Goal: Information Seeking & Learning: Learn about a topic

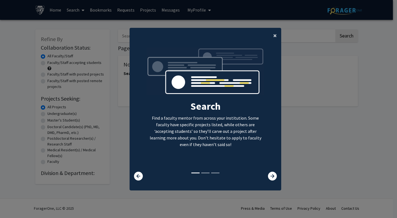
click at [274, 35] on span "×" at bounding box center [275, 35] width 4 height 9
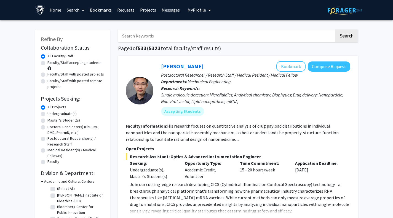
click at [160, 35] on input "Search Keywords" at bounding box center [226, 35] width 216 height 13
type input "nonprofit"
click at [335, 29] on button "Search" at bounding box center [346, 35] width 23 height 13
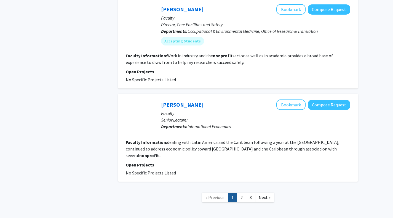
scroll to position [804, 0]
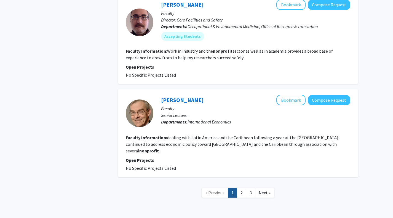
click at [264, 190] on span "Next »" at bounding box center [264, 193] width 12 height 6
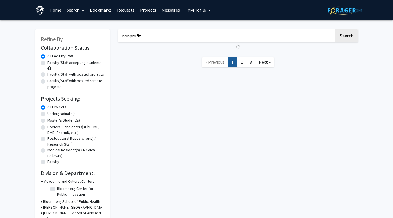
click at [47, 121] on label "Master's Student(s)" at bounding box center [63, 120] width 33 height 6
click at [47, 121] on input "Master's Student(s)" at bounding box center [49, 119] width 4 height 4
radio input "true"
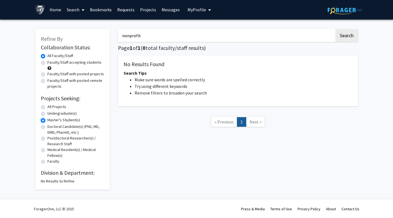
scroll to position [1, 0]
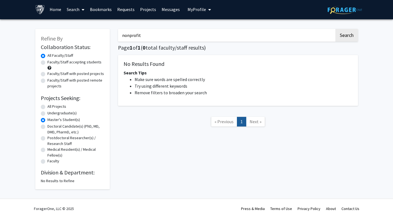
click at [47, 120] on label "Master's Student(s)" at bounding box center [63, 120] width 33 height 6
click at [47, 120] on input "Master's Student(s)" at bounding box center [49, 119] width 4 height 4
click at [47, 81] on label "Faculty/Staff with posted remote projects" at bounding box center [75, 83] width 57 height 12
click at [47, 81] on input "Faculty/Staff with posted remote projects" at bounding box center [49, 79] width 4 height 4
radio input "true"
